Goal: Task Accomplishment & Management: Manage account settings

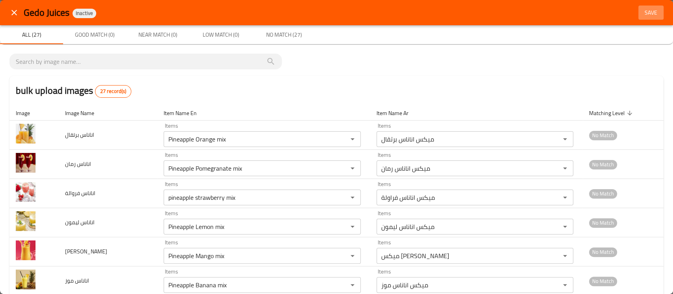
click at [643, 14] on span "Save" at bounding box center [651, 13] width 19 height 10
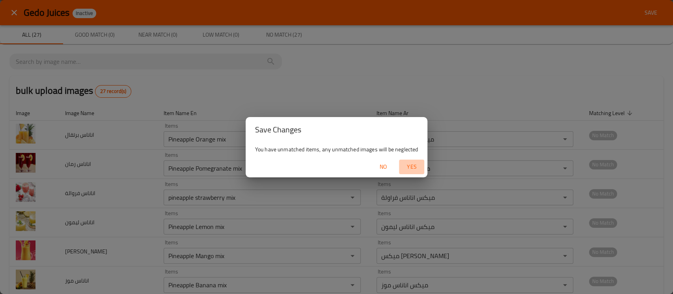
click at [413, 168] on span "Yes" at bounding box center [411, 167] width 19 height 10
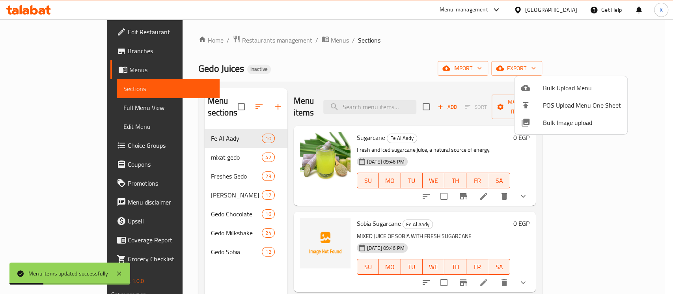
click at [360, 55] on div at bounding box center [336, 147] width 673 height 294
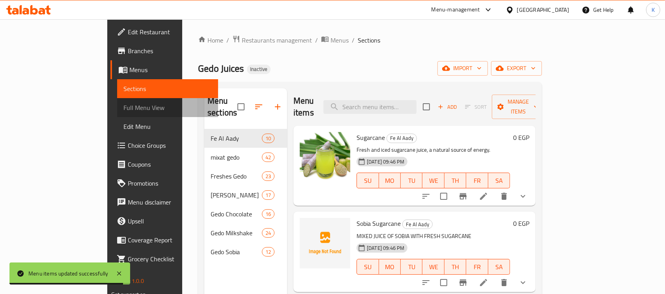
click at [123, 111] on span "Full Menu View" at bounding box center [167, 107] width 89 height 9
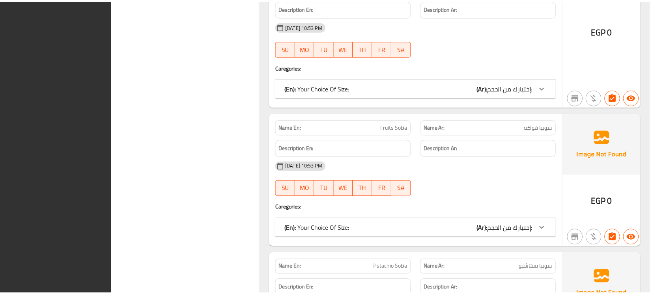
scroll to position [20671, 0]
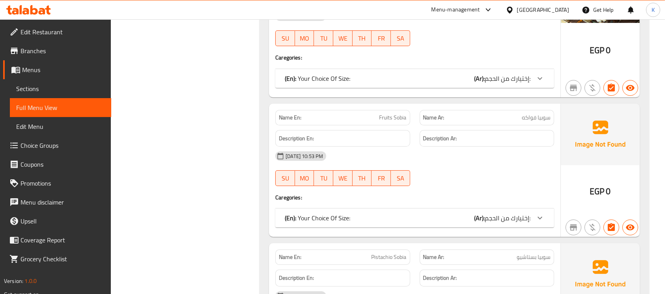
click at [559, 11] on div "Egypt" at bounding box center [543, 10] width 52 height 9
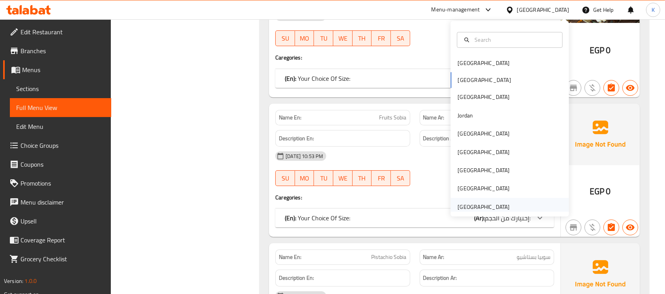
click at [469, 207] on div "[GEOGRAPHIC_DATA]" at bounding box center [484, 207] width 52 height 9
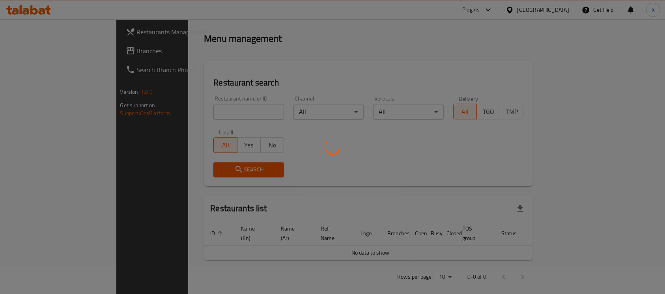
scroll to position [290, 0]
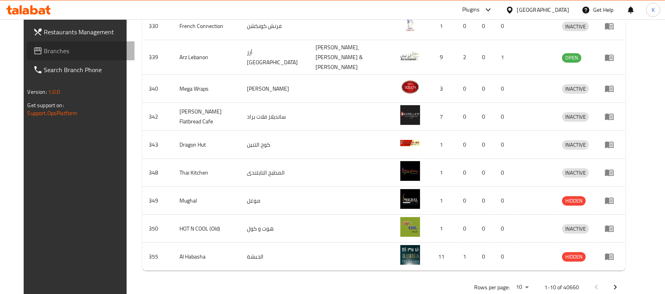
click at [50, 45] on link "Branches" at bounding box center [81, 50] width 108 height 19
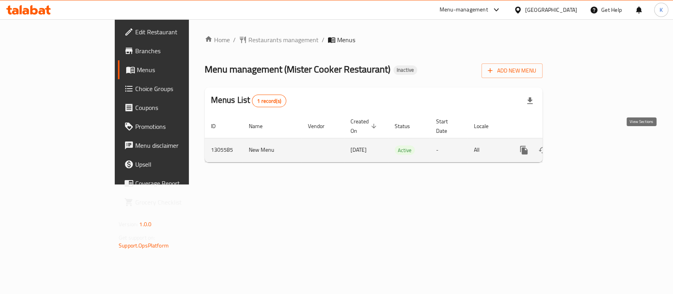
click at [585, 147] on icon "enhanced table" at bounding box center [580, 150] width 7 height 7
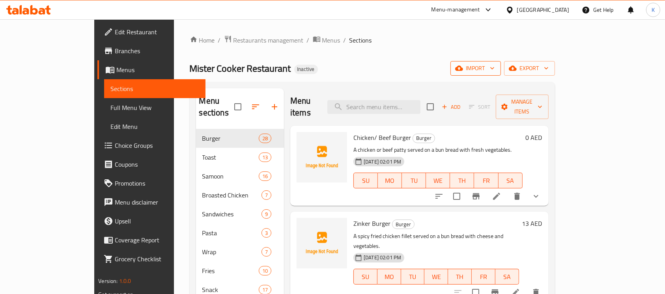
click at [495, 65] on span "import" at bounding box center [476, 69] width 38 height 10
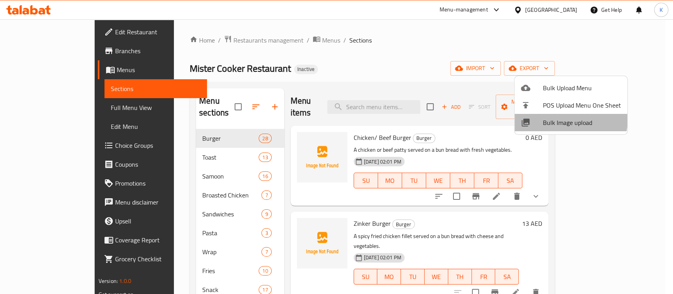
click at [559, 119] on span "Bulk Image upload" at bounding box center [582, 122] width 78 height 9
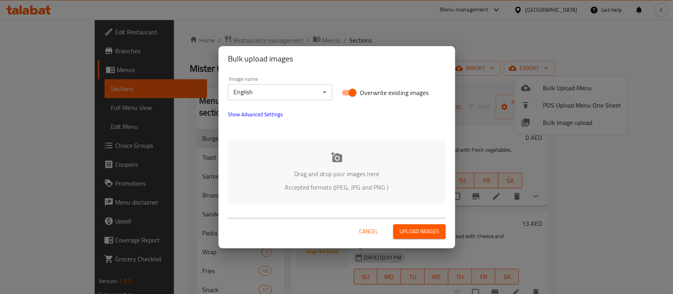
click at [333, 156] on icon at bounding box center [336, 157] width 11 height 10
click at [398, 155] on div "Drag and drop your images here Accepted formats (JPEG, JPG and PNG )" at bounding box center [337, 172] width 218 height 64
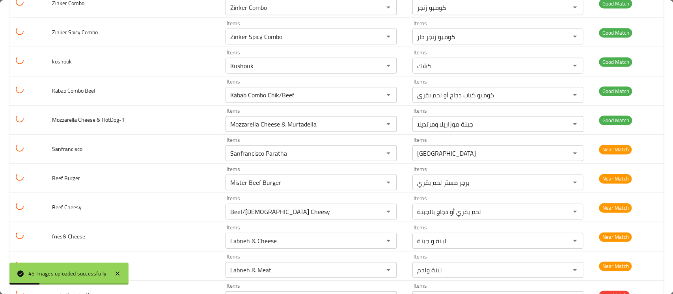
scroll to position [1154, 0]
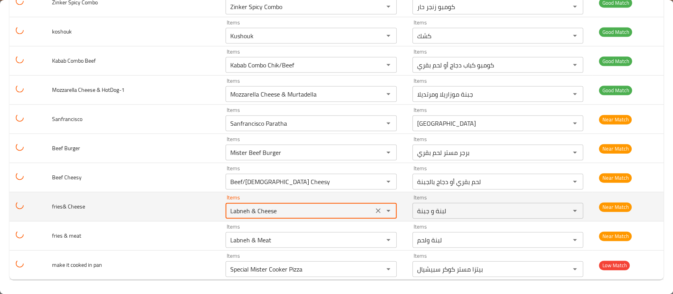
drag, startPoint x: 282, startPoint y: 206, endPoint x: 113, endPoint y: 202, distance: 168.5
click at [113, 202] on tr "fries& Cheese Items Labneh & Cheese Items Items لبنة و جبنة Items Near Match" at bounding box center [336, 206] width 654 height 29
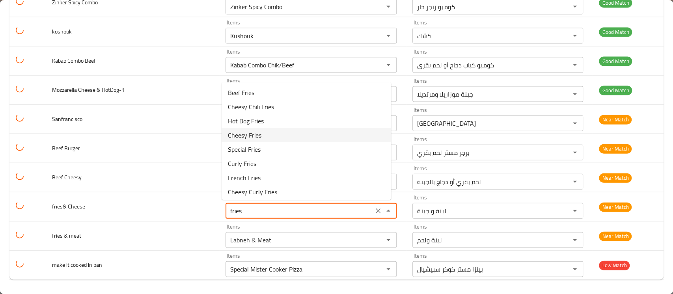
scroll to position [2, 0]
click at [262, 139] on Cheese-option-3 "Cheesy Fries" at bounding box center [307, 133] width 170 height 14
type Cheese "Cheesy Fries"
type Cheese-ar "بطاطا مع جبنة"
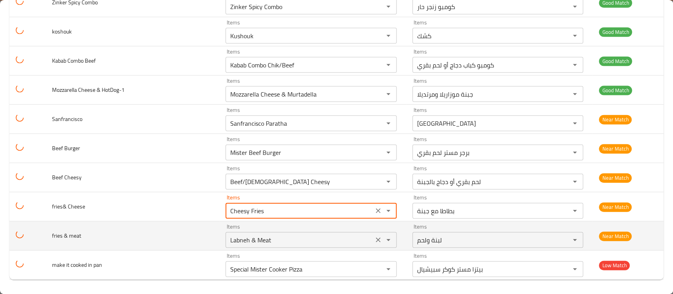
type Cheese "Cheesy Fries"
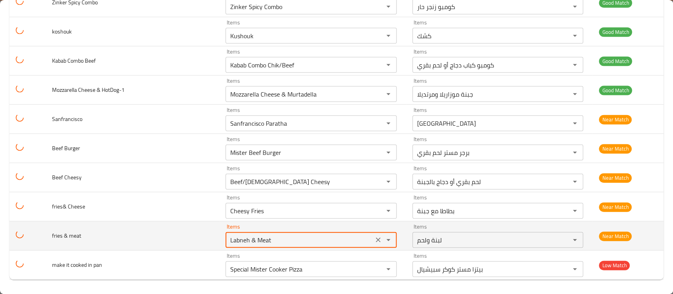
drag, startPoint x: 270, startPoint y: 237, endPoint x: 164, endPoint y: 222, distance: 107.1
click at [164, 222] on tr "fries & meat Items Labneh & Meat Items Items لبنة ولحم Items Near Match" at bounding box center [336, 236] width 654 height 29
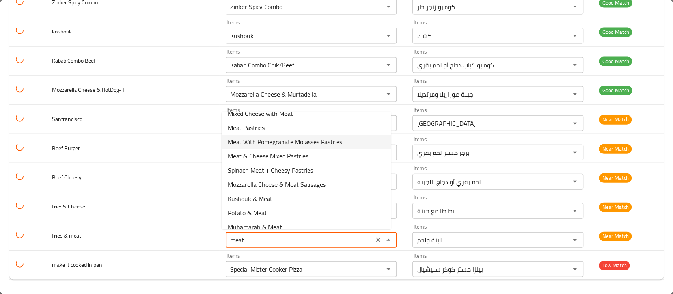
scroll to position [59, 0]
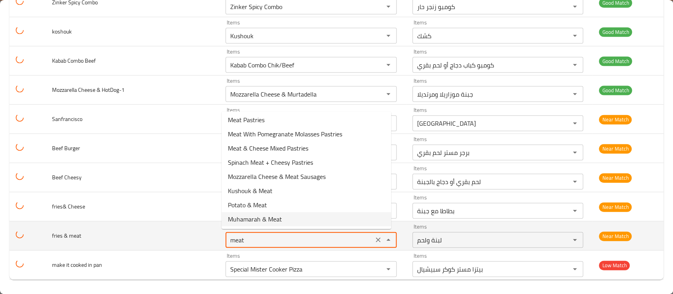
drag, startPoint x: 243, startPoint y: 238, endPoint x: 166, endPoint y: 227, distance: 77.3
click at [166, 227] on tr "fries & meat Items meat Items Items لبنة ولحم Items Near Match" at bounding box center [336, 236] width 654 height 29
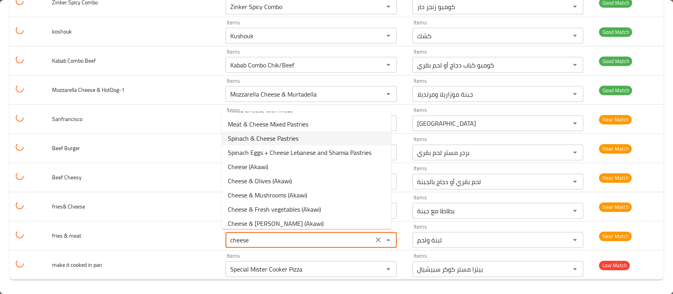
scroll to position [84, 0]
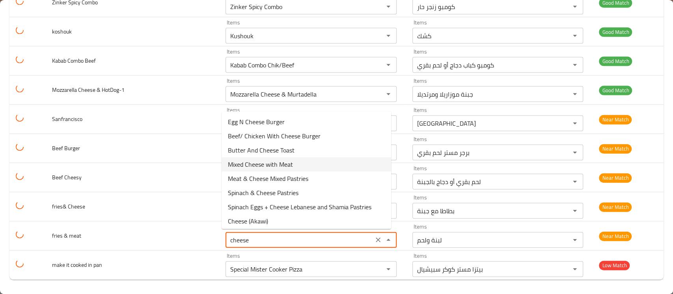
type meat "cheese &"
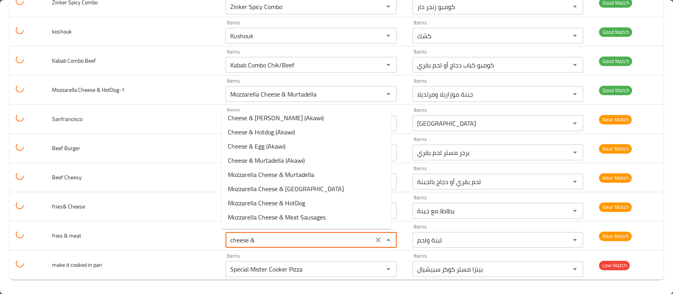
scroll to position [59, 0]
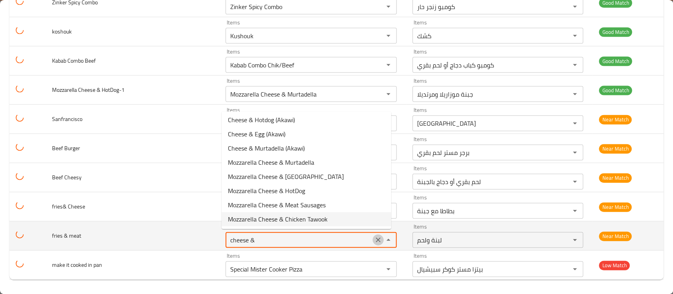
click at [376, 238] on icon "Clear" at bounding box center [378, 240] width 5 height 5
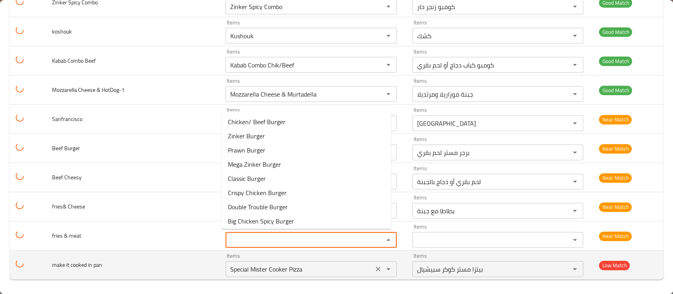
click at [376, 267] on icon "Clear" at bounding box center [378, 269] width 5 height 5
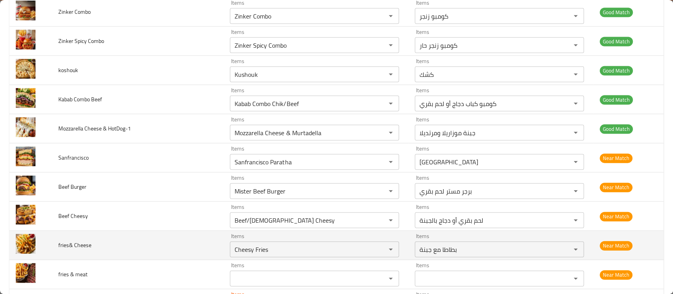
scroll to position [1154, 0]
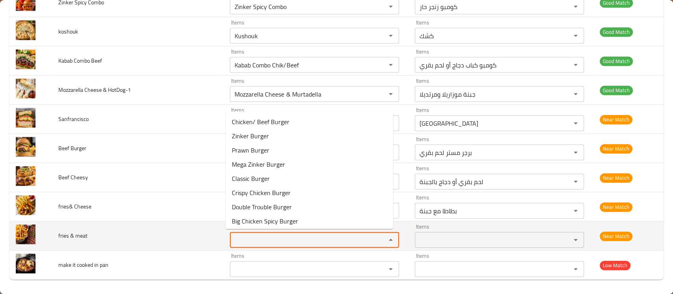
click at [246, 239] on meat "Items" at bounding box center [302, 240] width 141 height 11
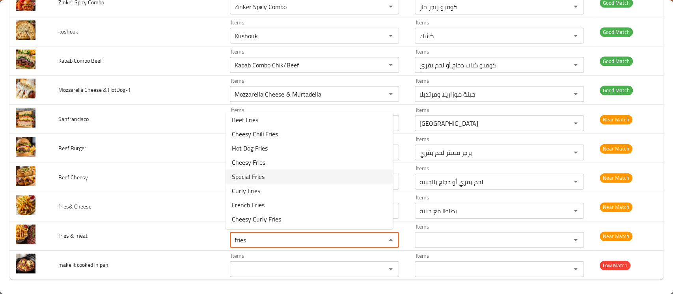
scroll to position [0, 0]
click at [271, 121] on meat-option-0 "Beef Fries" at bounding box center [310, 122] width 168 height 14
type meat "Beef Fries"
type meat-ar "لحم بقري بطاطا"
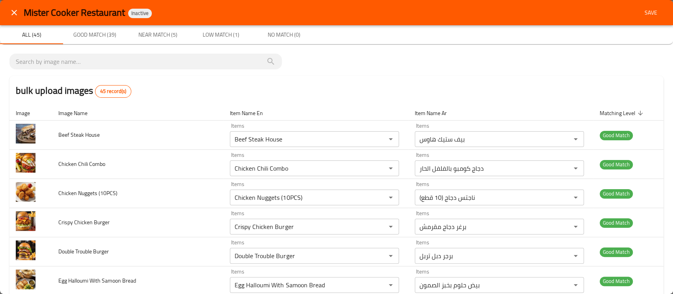
type meat "Beef Fries"
click at [649, 15] on span "Save" at bounding box center [651, 13] width 19 height 10
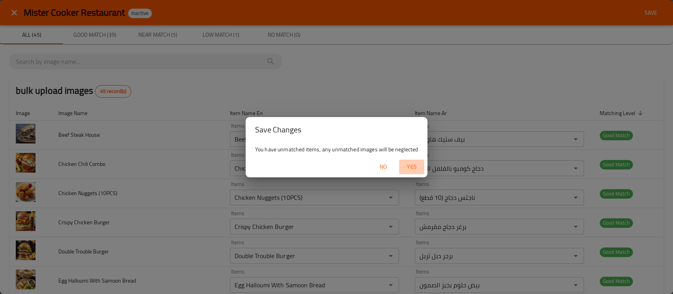
click at [414, 166] on span "Yes" at bounding box center [411, 167] width 19 height 10
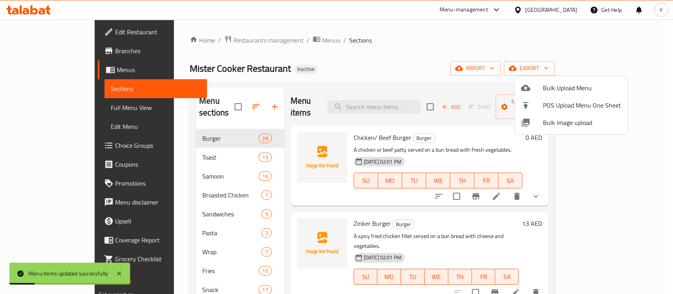
click at [424, 52] on div at bounding box center [336, 147] width 673 height 294
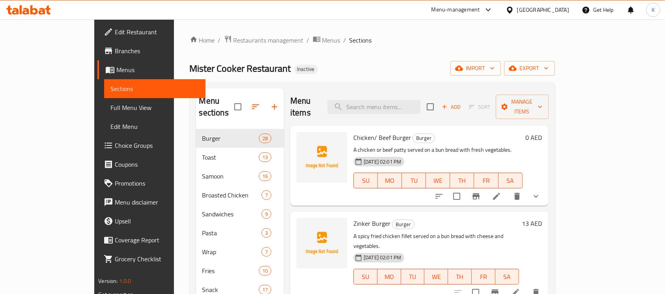
click at [110, 109] on span "Full Menu View" at bounding box center [154, 107] width 89 height 9
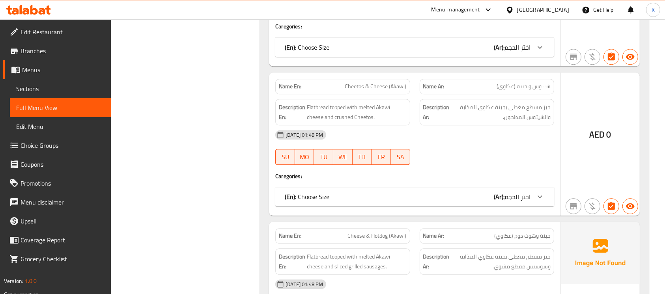
scroll to position [19901, 0]
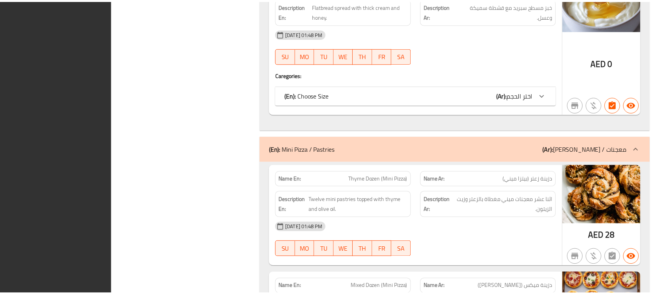
scroll to position [25274, 0]
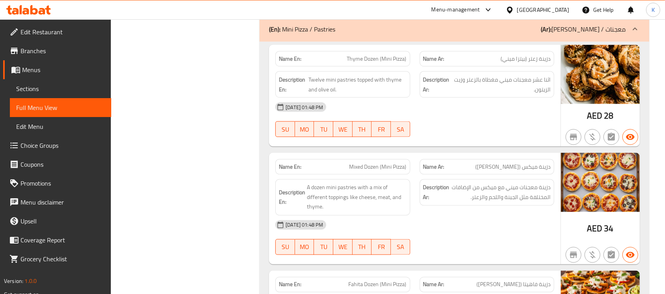
click at [30, 9] on icon at bounding box center [28, 9] width 45 height 9
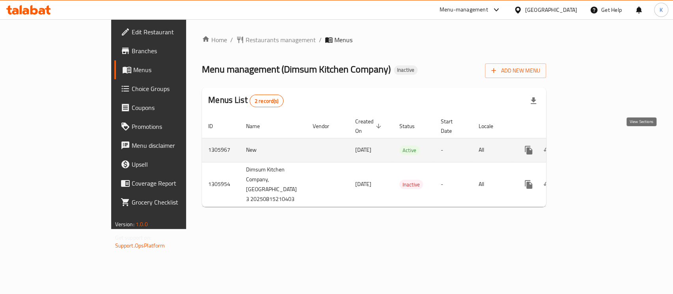
click at [589, 147] on icon "enhanced table" at bounding box center [585, 150] width 7 height 7
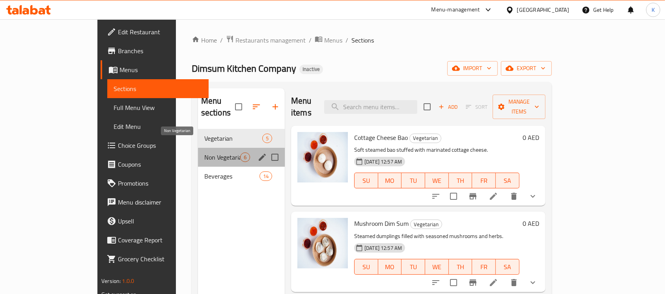
click at [208, 153] on span "Non Vegetarian" at bounding box center [222, 157] width 36 height 9
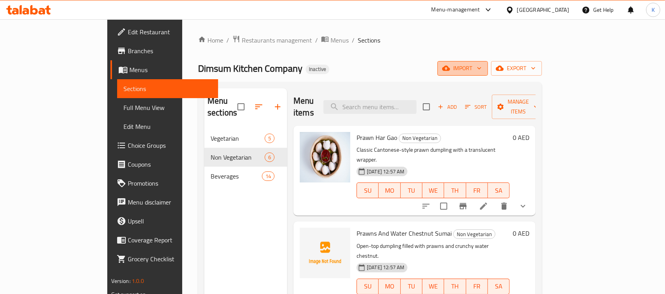
click at [482, 72] on span "import" at bounding box center [463, 69] width 38 height 10
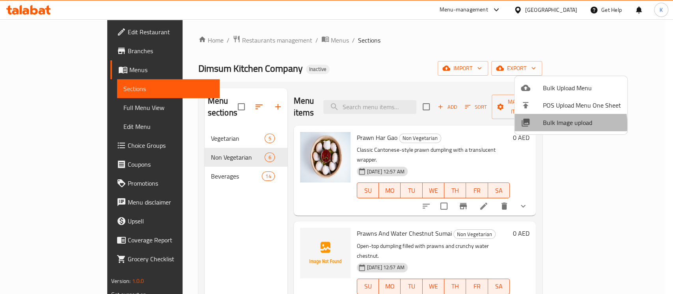
click at [555, 125] on span "Bulk Image upload" at bounding box center [582, 122] width 78 height 9
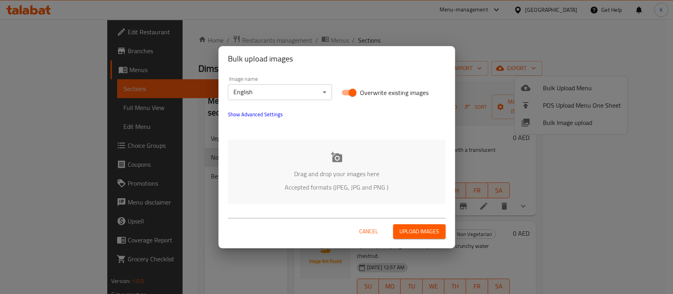
click at [369, 228] on span "Cancel" at bounding box center [368, 232] width 19 height 10
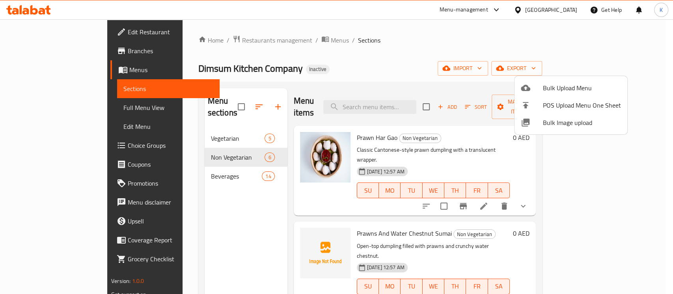
click at [433, 77] on div at bounding box center [336, 147] width 673 height 294
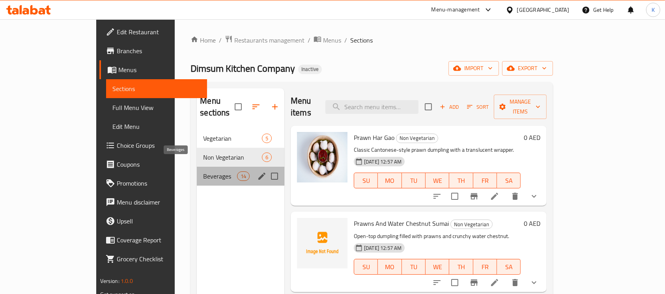
click at [203, 172] on span "Beverages" at bounding box center [220, 176] width 34 height 9
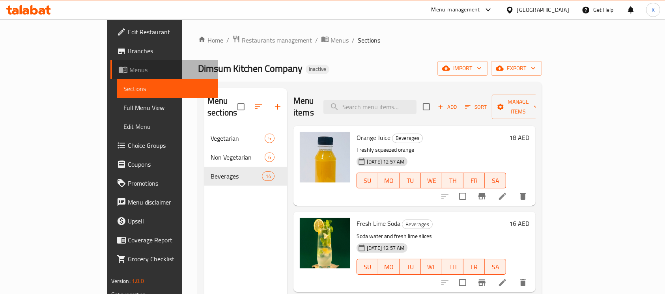
click at [110, 64] on link "Menus" at bounding box center [164, 69] width 108 height 19
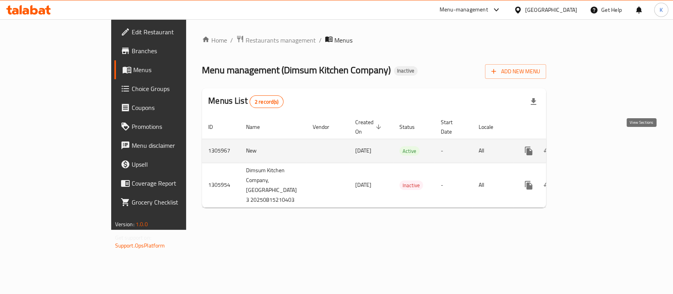
click at [589, 148] on icon "enhanced table" at bounding box center [585, 151] width 7 height 7
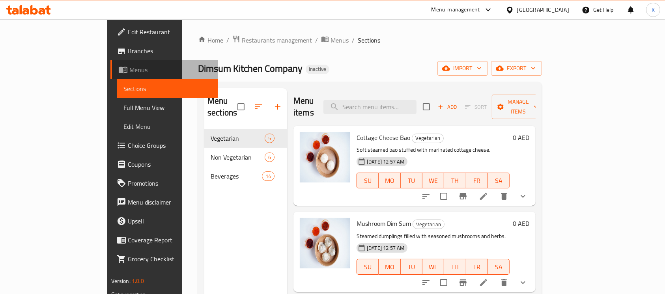
click at [129, 69] on span "Menus" at bounding box center [170, 69] width 83 height 9
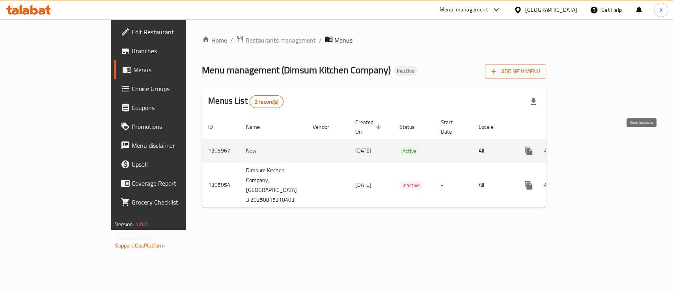
click at [595, 142] on link "enhanced table" at bounding box center [585, 151] width 19 height 19
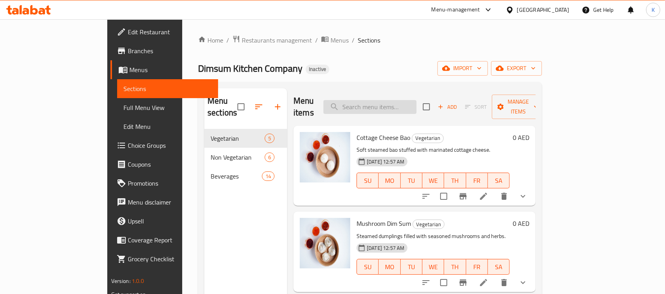
click at [417, 102] on input "search" at bounding box center [369, 107] width 93 height 14
click at [482, 66] on span "import" at bounding box center [463, 69] width 38 height 10
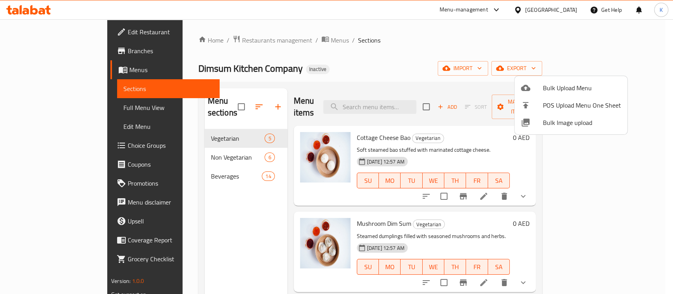
click at [547, 120] on span "Bulk Image upload" at bounding box center [582, 122] width 78 height 9
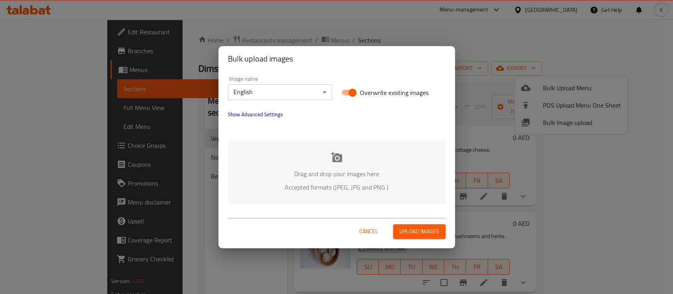
click at [347, 163] on div "Drag and drop your images here Accepted formats (JPEG, JPG and PNG )" at bounding box center [337, 172] width 218 height 64
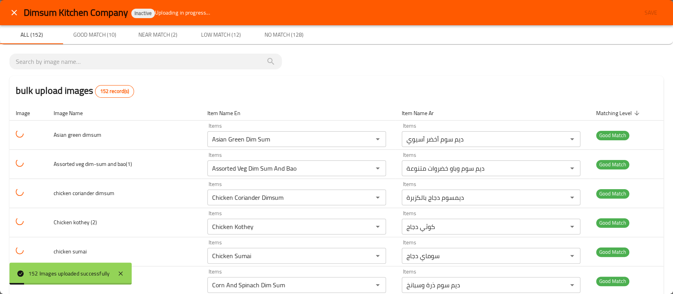
click at [437, 84] on div "bulk upload images 152 record(s)" at bounding box center [336, 91] width 654 height 30
click at [15, 16] on icon "close" at bounding box center [13, 12] width 9 height 9
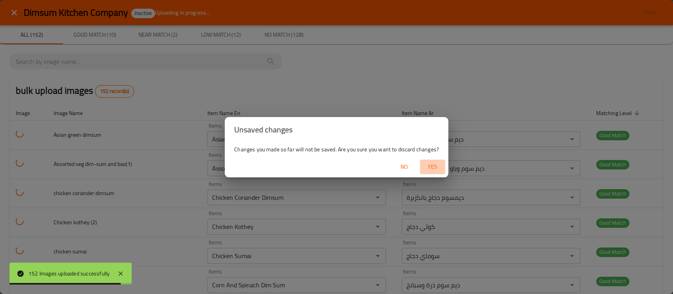
click at [435, 169] on span "Yes" at bounding box center [432, 167] width 19 height 10
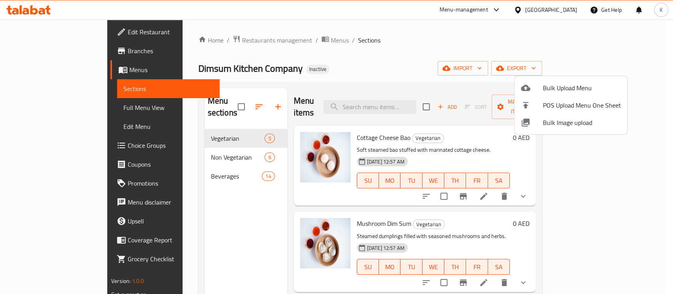
click at [372, 58] on div at bounding box center [336, 147] width 673 height 294
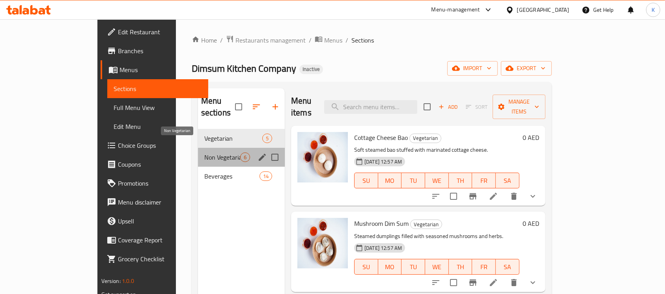
click at [206, 153] on span "Non Vegetarian" at bounding box center [222, 157] width 36 height 9
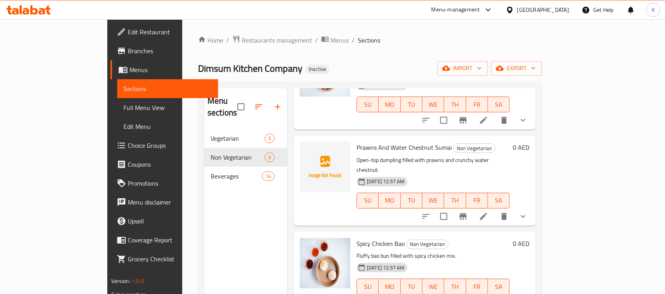
scroll to position [83, 0]
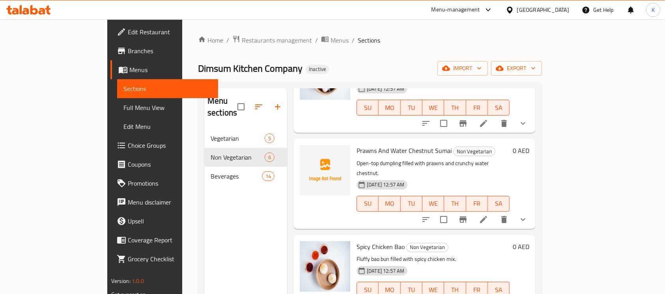
click at [495, 159] on p "Open-top dumpling filled with prawns and crunchy water chestnut." at bounding box center [433, 169] width 153 height 20
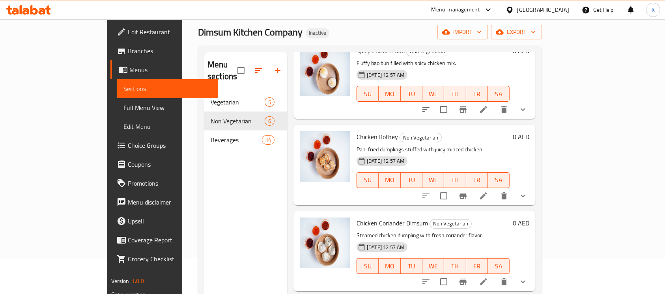
scroll to position [110, 0]
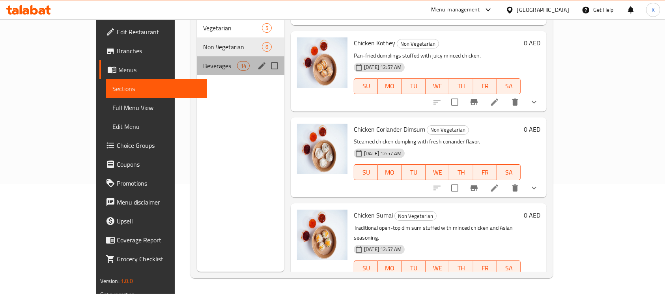
click at [209, 60] on div "Beverages 14" at bounding box center [241, 65] width 88 height 19
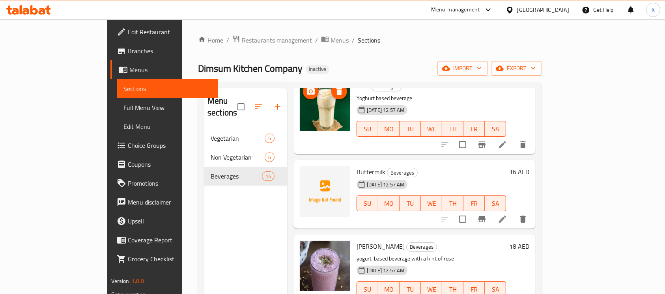
scroll to position [399, 0]
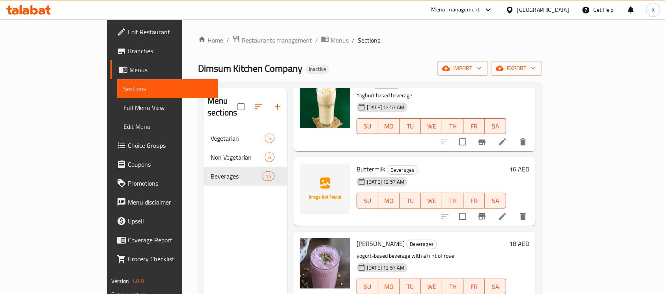
click at [420, 164] on h6 "Buttermilk Beverages" at bounding box center [432, 169] width 150 height 11
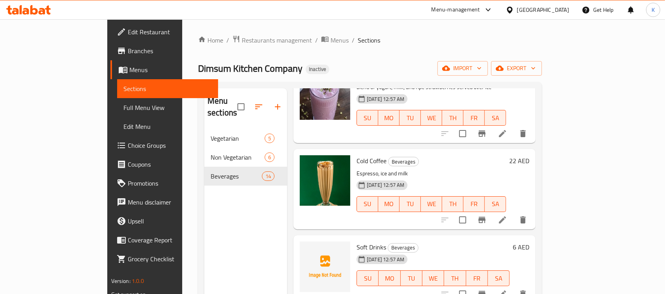
scroll to position [811, 0]
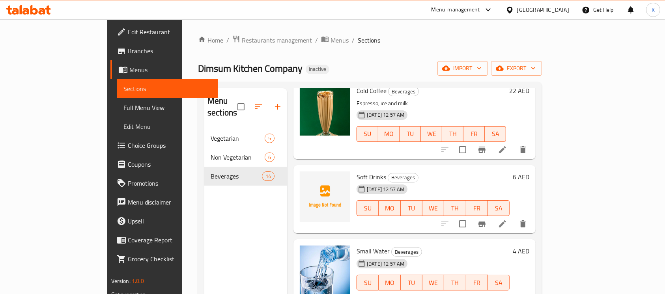
click at [428, 75] on div "Dimsum Kitchen Company Inactive import export" at bounding box center [370, 68] width 344 height 15
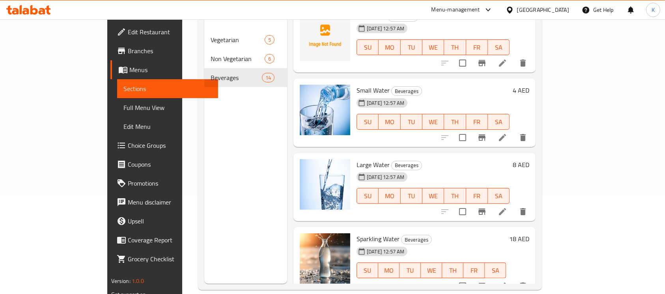
scroll to position [110, 0]
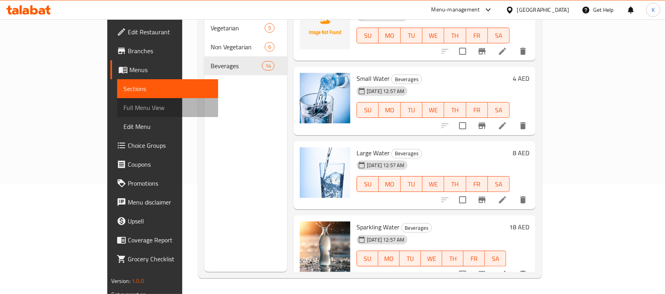
click at [117, 101] on link "Full Menu View" at bounding box center [167, 107] width 101 height 19
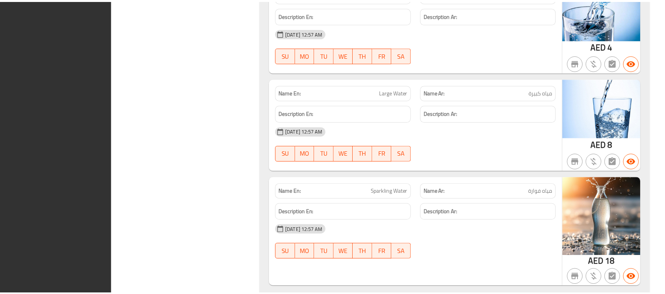
scroll to position [3025, 0]
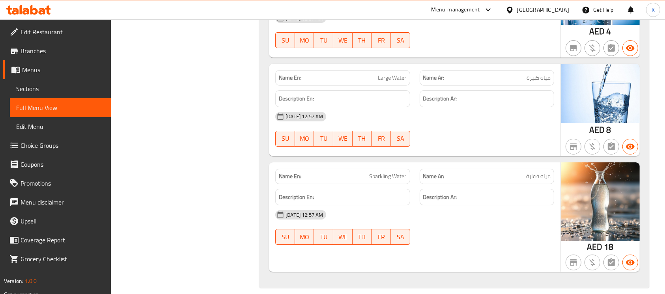
click at [539, 8] on div "[GEOGRAPHIC_DATA]" at bounding box center [543, 10] width 52 height 9
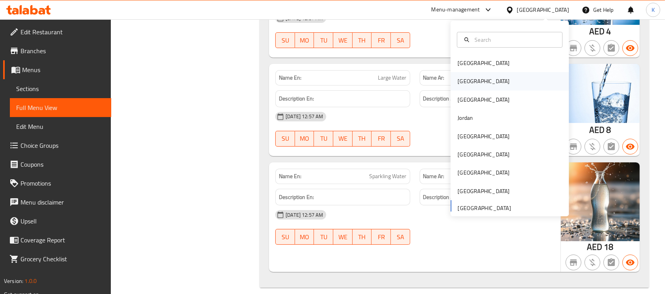
click at [459, 78] on div "Egypt" at bounding box center [484, 81] width 52 height 9
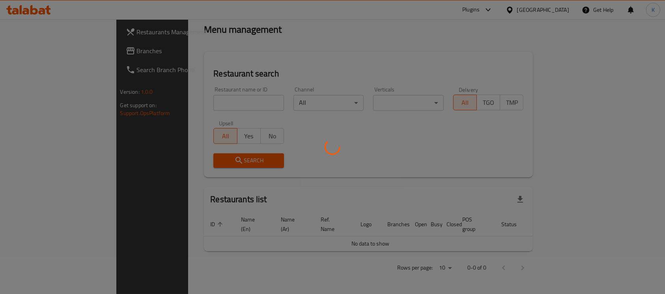
scroll to position [28, 0]
